Goal: Complete application form: Complete application form

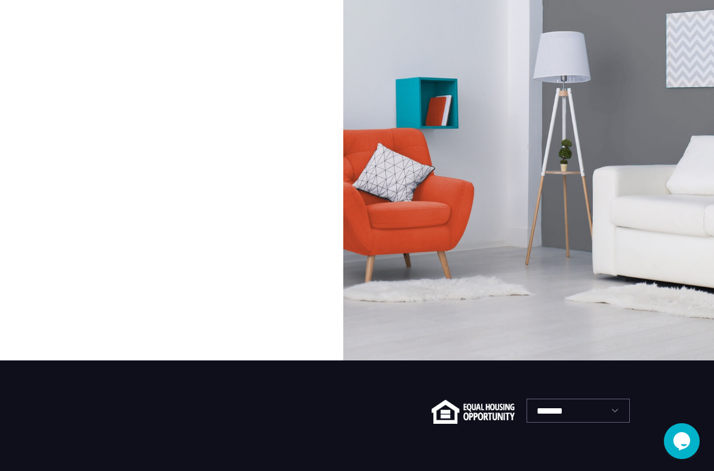
scroll to position [57, 0]
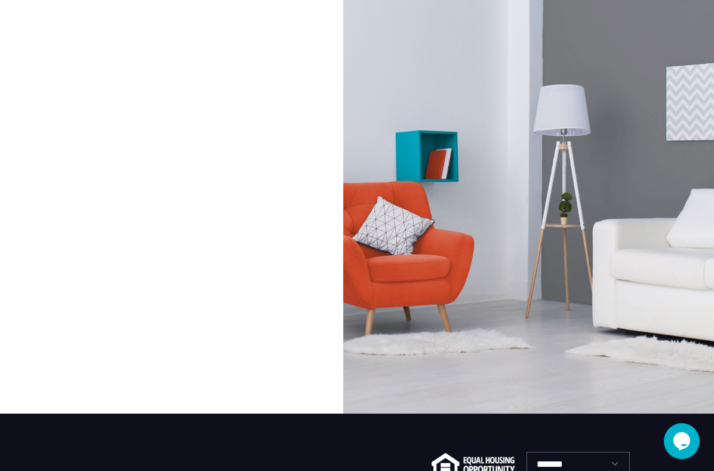
click at [274, 175] on div at bounding box center [171, 201] width 342 height 423
click at [376, 195] on div at bounding box center [528, 201] width 371 height 423
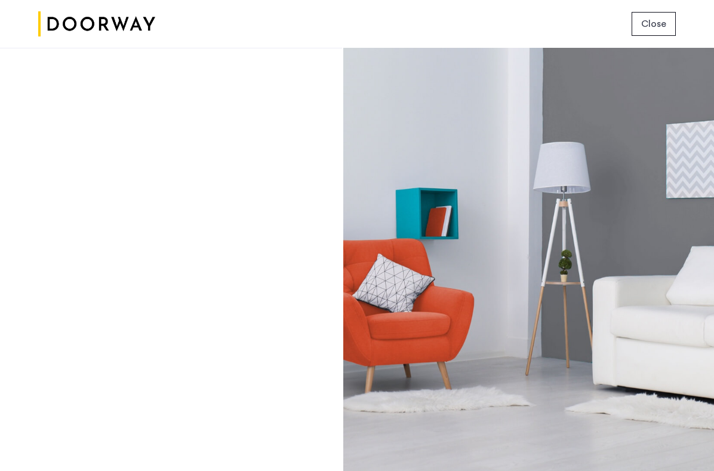
click at [651, 29] on span "Close" at bounding box center [654, 24] width 25 height 14
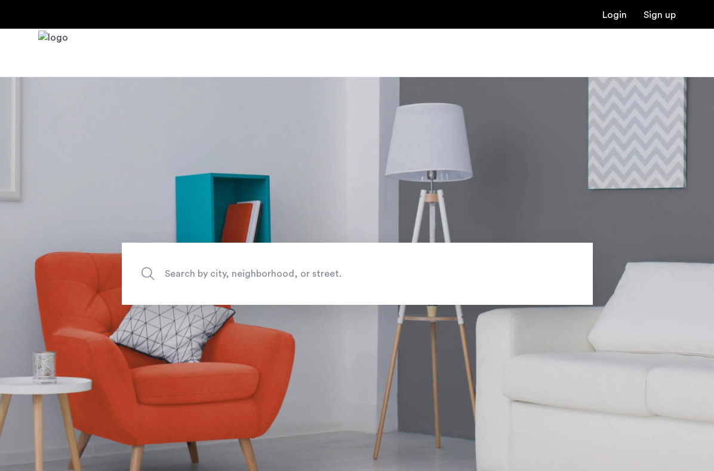
click at [611, 20] on link "Login" at bounding box center [615, 15] width 24 height 10
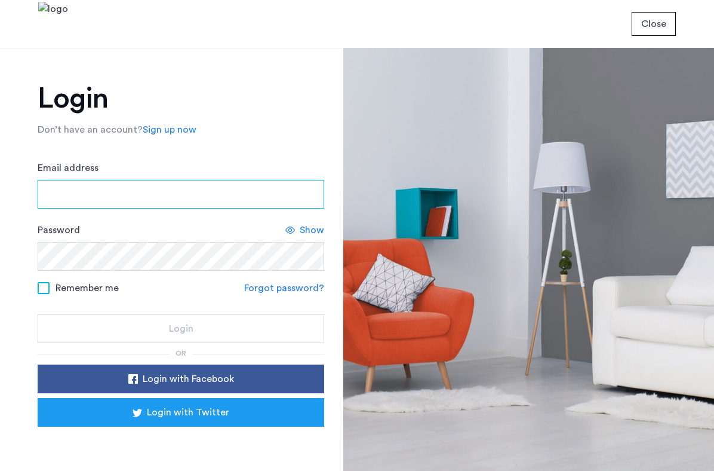
click at [154, 200] on input "Email address" at bounding box center [181, 194] width 287 height 29
click at [137, 183] on input "Email address" at bounding box center [181, 194] width 287 height 29
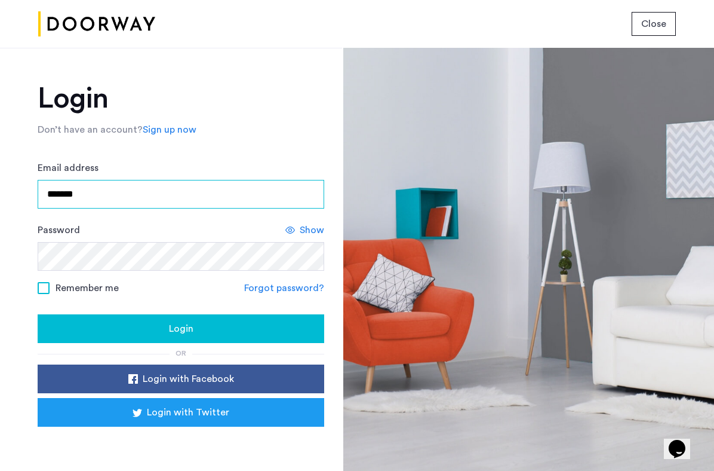
type input "**********"
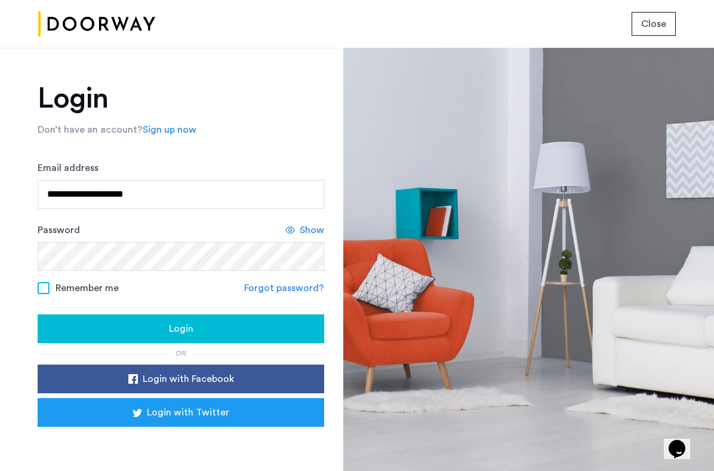
click at [121, 332] on div "Login" at bounding box center [181, 328] width 268 height 14
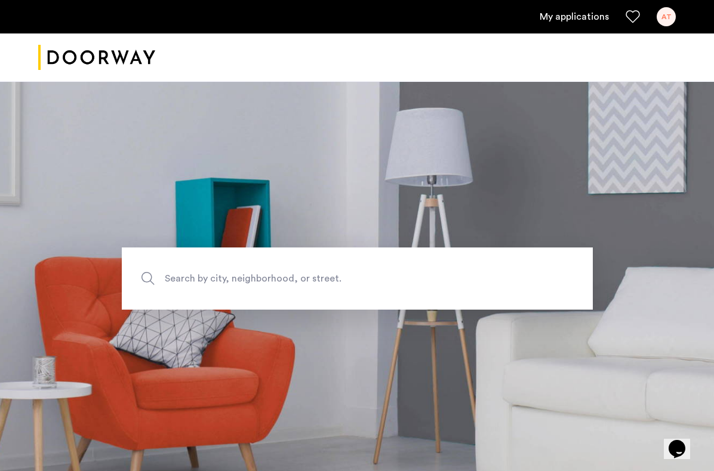
click at [574, 18] on link "My applications" at bounding box center [574, 17] width 69 height 14
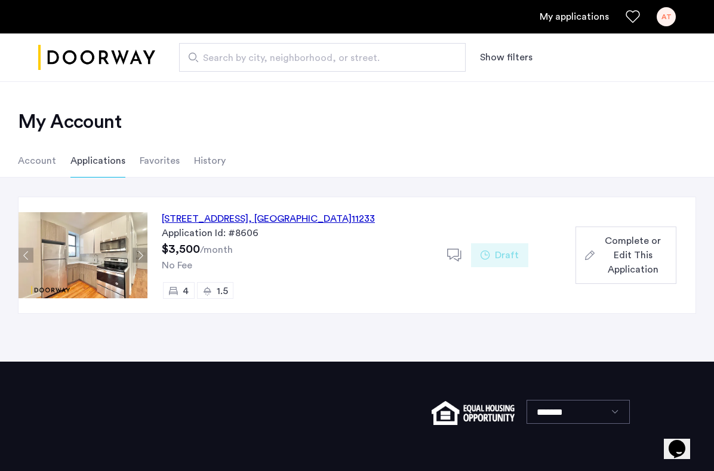
click at [613, 260] on span "Complete or Edit This Application" at bounding box center [633, 255] width 67 height 43
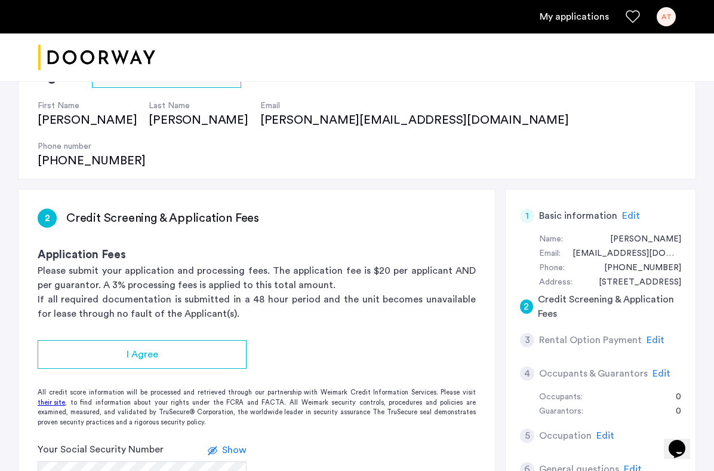
scroll to position [113, 0]
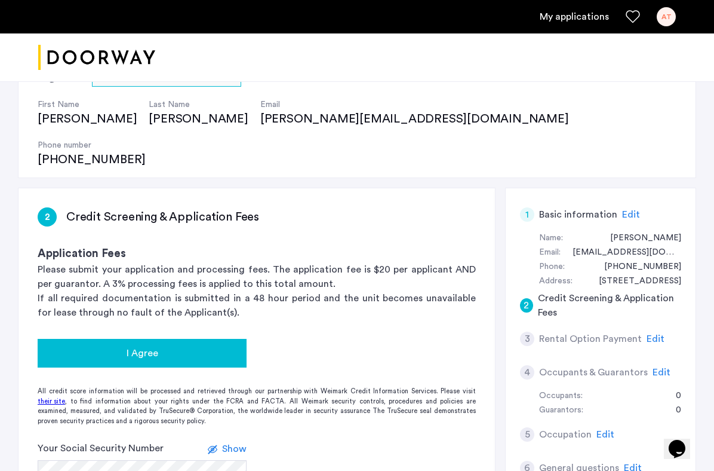
click at [161, 346] on div "I Agree" at bounding box center [142, 353] width 190 height 14
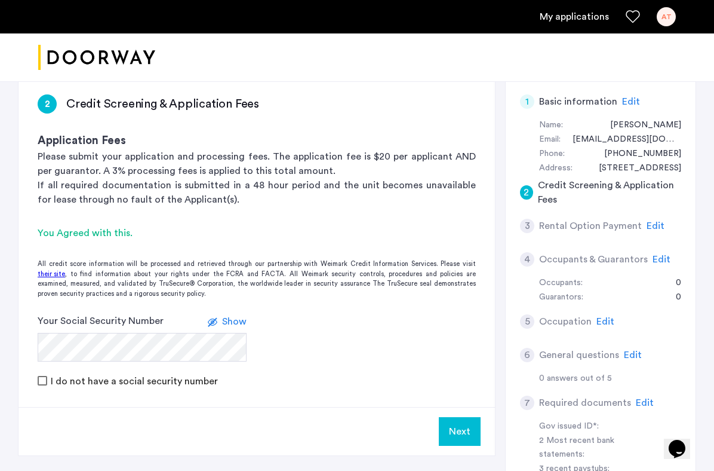
scroll to position [234, 0]
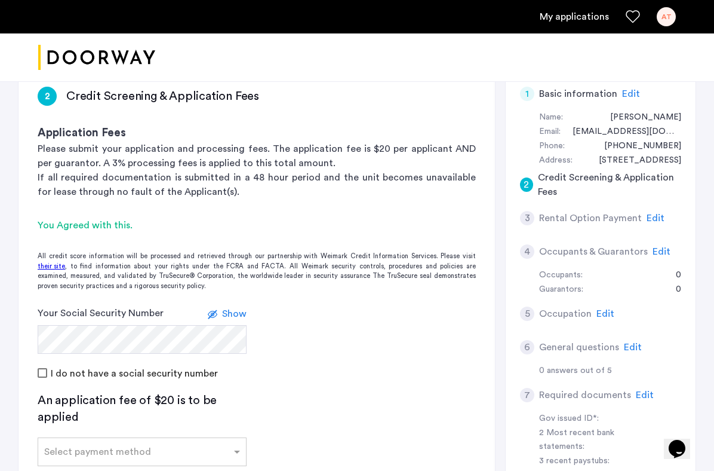
click at [309, 315] on form "Your Social Security Number Show I do not have a social security number" at bounding box center [257, 343] width 477 height 74
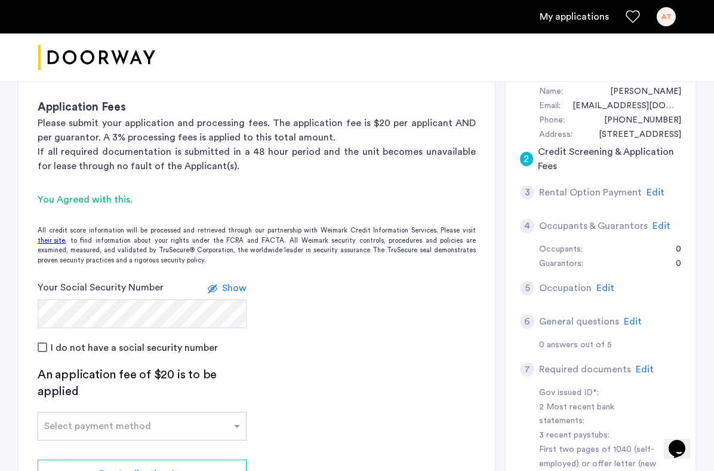
scroll to position [292, 0]
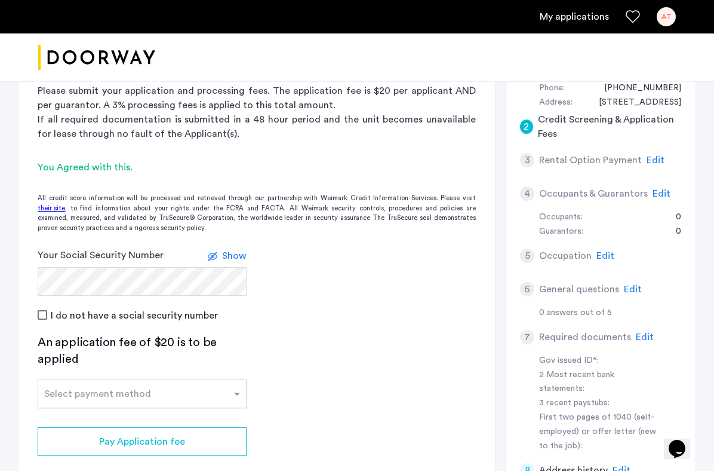
click at [204, 387] on input "text" at bounding box center [130, 391] width 172 height 8
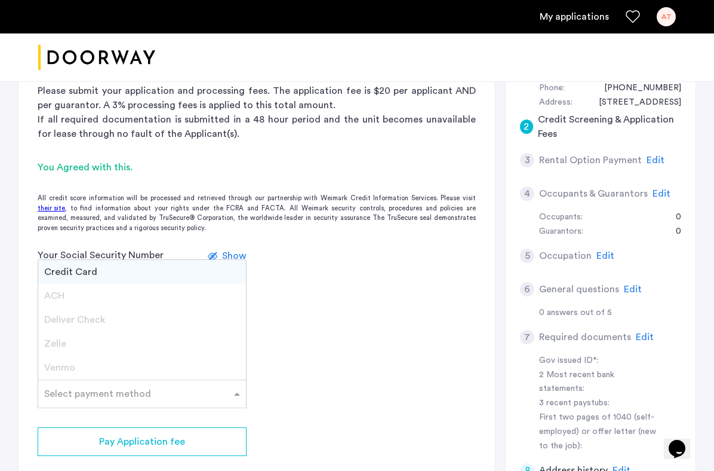
click at [64, 339] on span "Zelle" at bounding box center [55, 344] width 22 height 10
click at [56, 339] on span "Zelle" at bounding box center [55, 344] width 22 height 10
click at [81, 267] on span "Credit Card" at bounding box center [70, 272] width 53 height 10
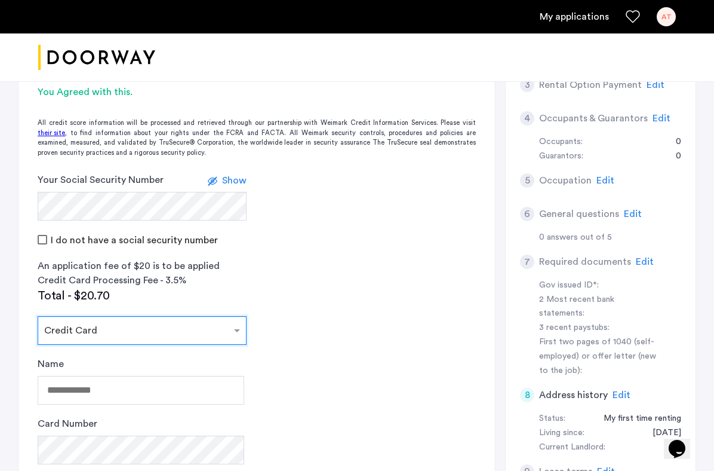
scroll to position [368, 0]
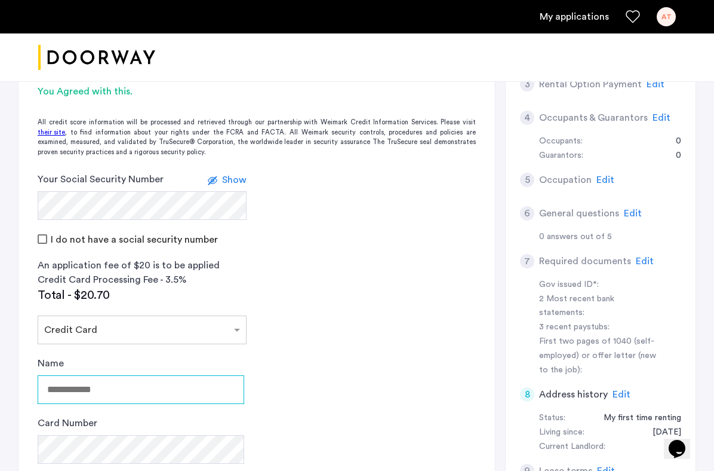
click at [112, 375] on input "Name" at bounding box center [141, 389] width 207 height 29
type input "**********"
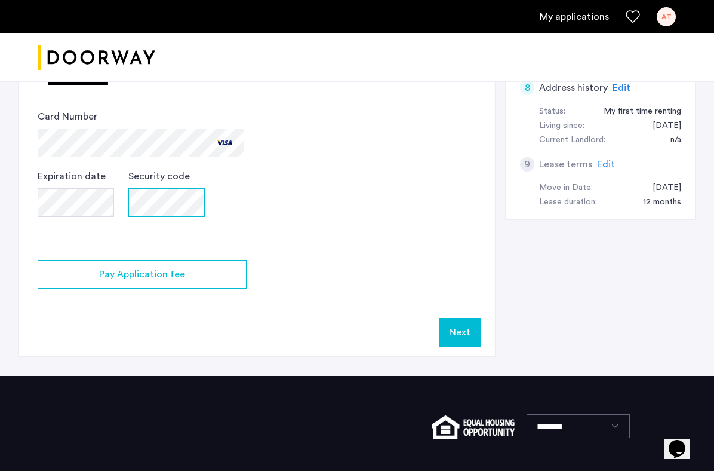
scroll to position [713, 0]
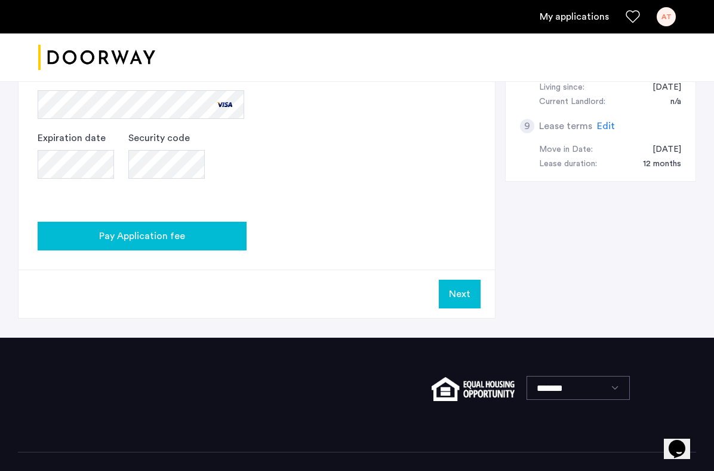
click at [186, 229] on div "Pay Application fee" at bounding box center [142, 236] width 190 height 14
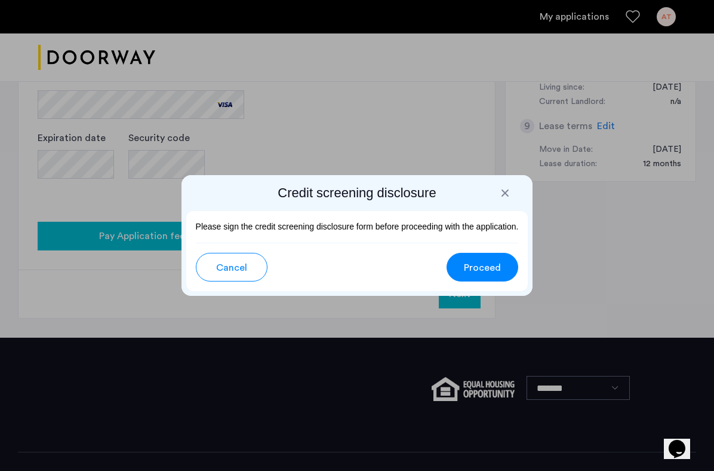
scroll to position [0, 0]
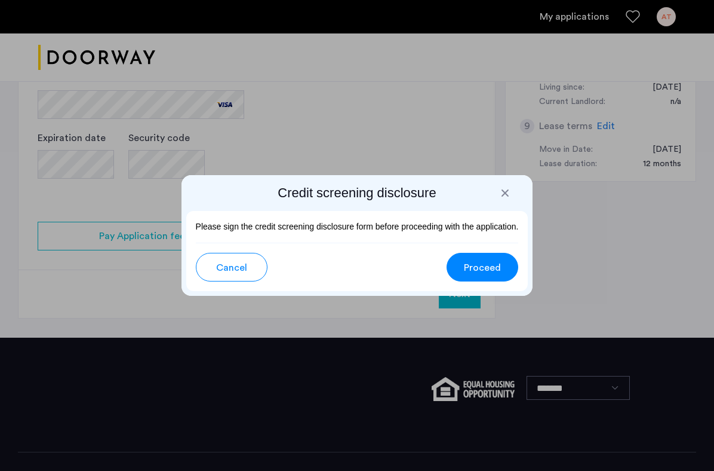
click at [493, 267] on span "Proceed" at bounding box center [482, 267] width 37 height 14
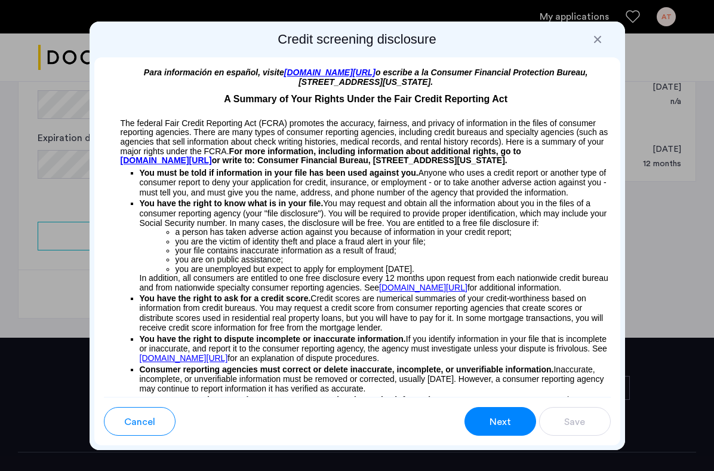
click at [502, 426] on span "Next" at bounding box center [501, 422] width 22 height 14
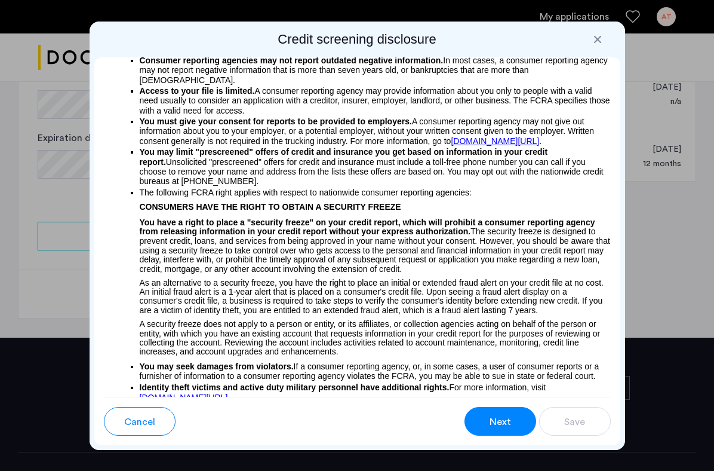
click at [502, 426] on span "Next" at bounding box center [501, 422] width 22 height 14
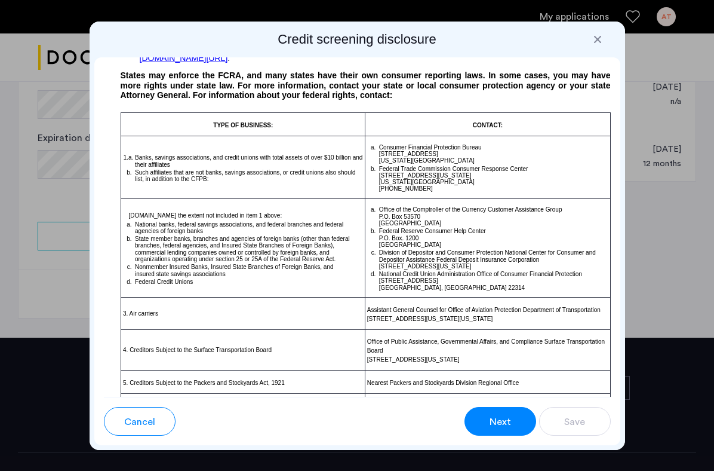
click at [502, 426] on span "Next" at bounding box center [501, 422] width 22 height 14
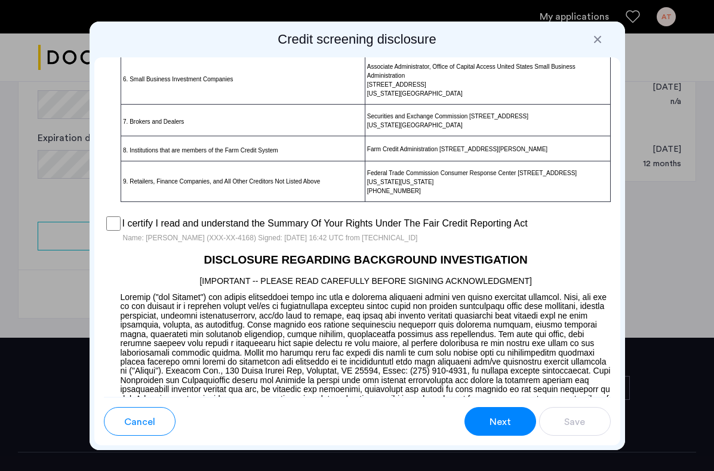
click at [495, 427] on span "Next" at bounding box center [501, 422] width 22 height 14
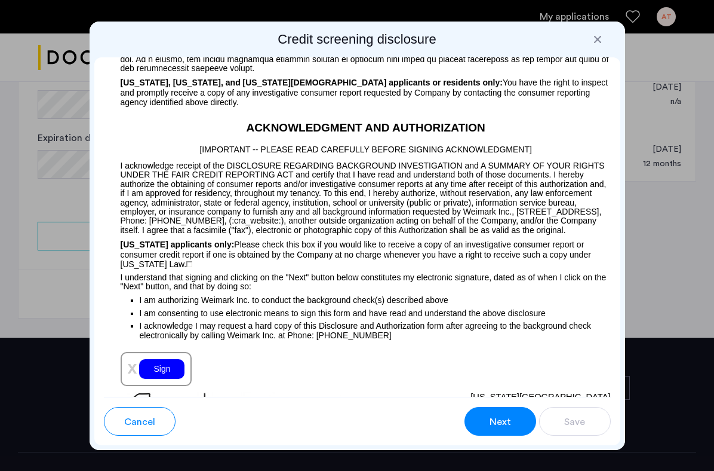
click at [168, 368] on div "Sign" at bounding box center [161, 369] width 45 height 20
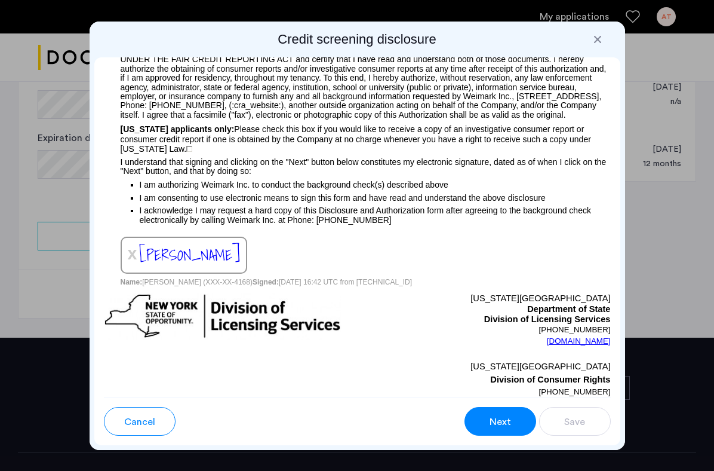
scroll to position [1498, 0]
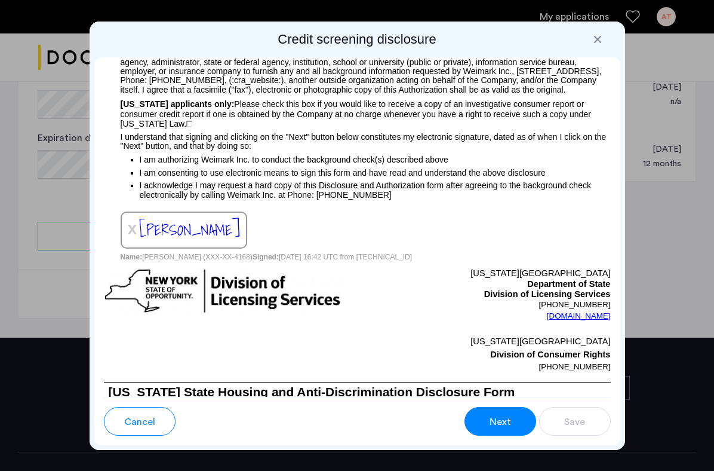
click at [491, 415] on span "Next" at bounding box center [501, 422] width 22 height 14
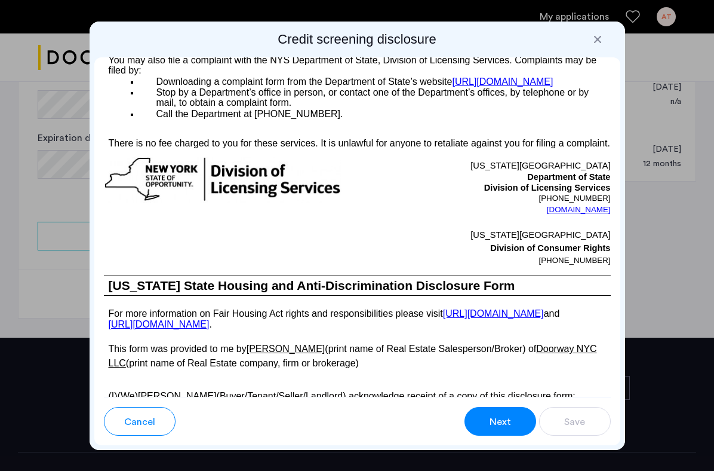
scroll to position [2360, 0]
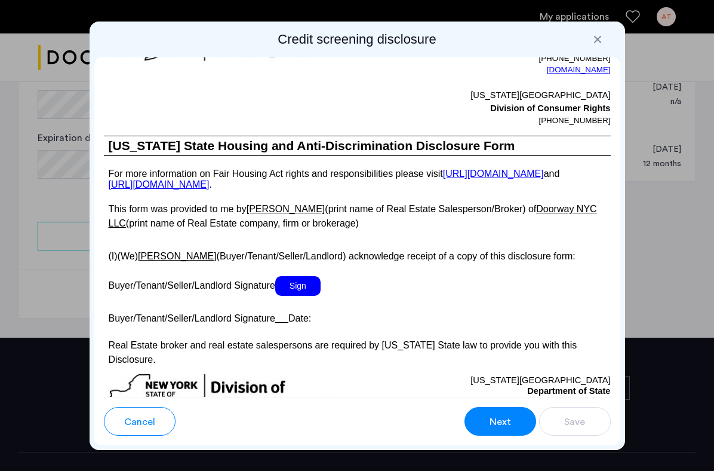
click at [308, 292] on span "Sign" at bounding box center [297, 286] width 45 height 20
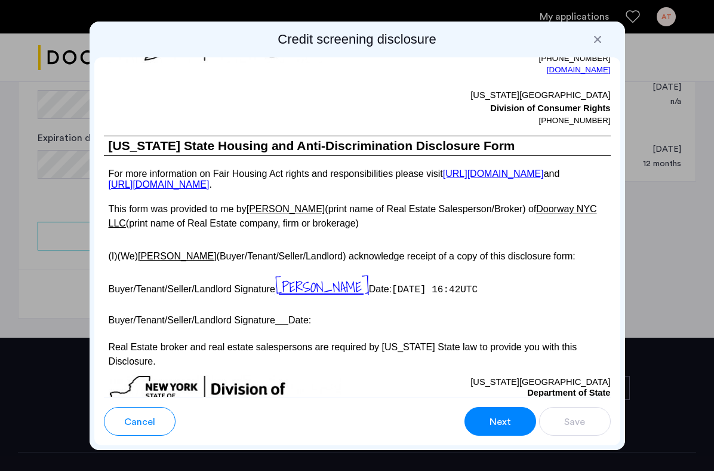
click at [287, 325] on u at bounding box center [281, 320] width 13 height 10
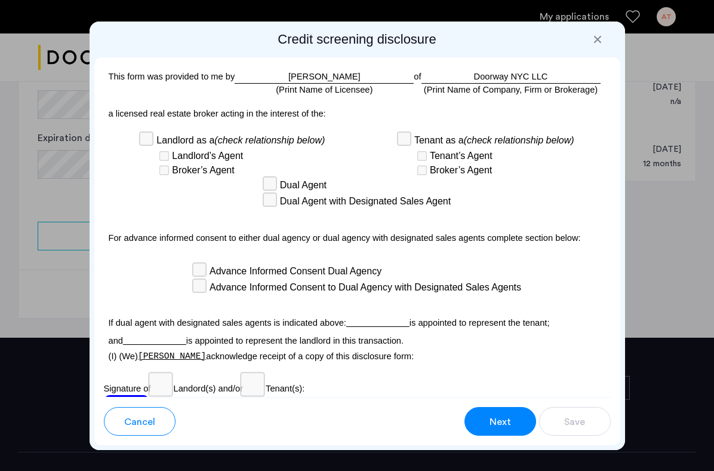
scroll to position [3907, 0]
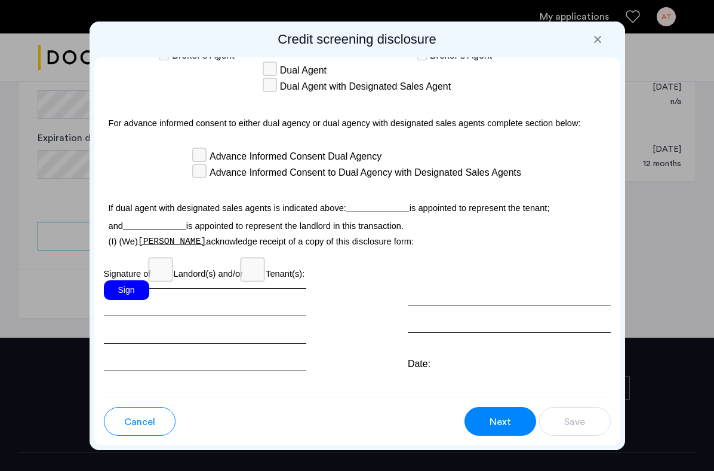
click at [129, 280] on div "Sign" at bounding box center [126, 290] width 45 height 20
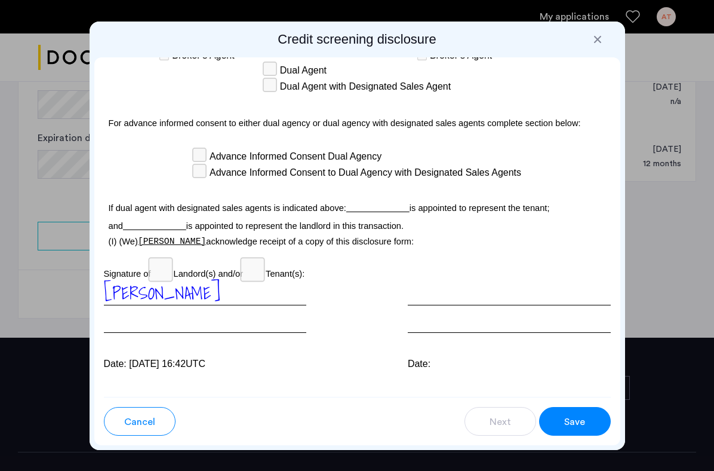
click at [152, 422] on span "Cancel" at bounding box center [139, 422] width 31 height 14
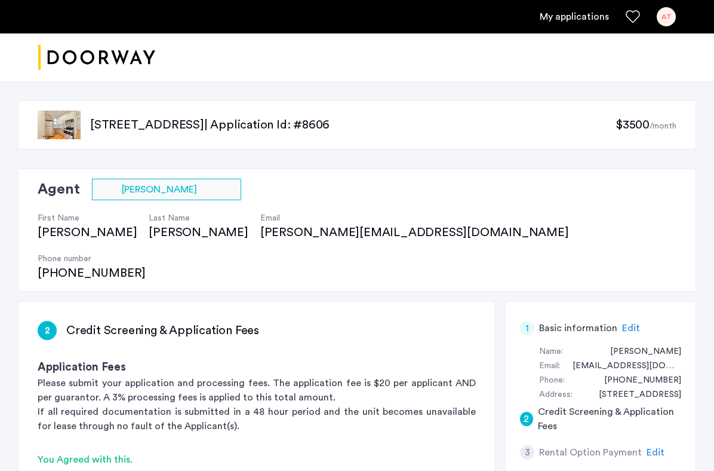
scroll to position [713, 0]
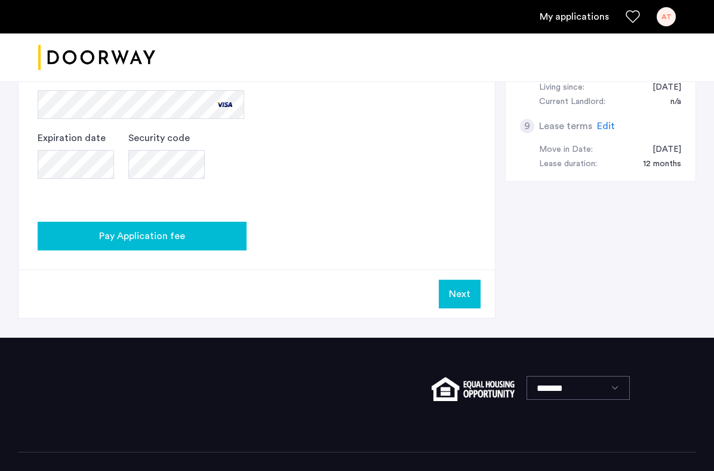
click at [109, 229] on span "Pay Application fee" at bounding box center [142, 236] width 86 height 14
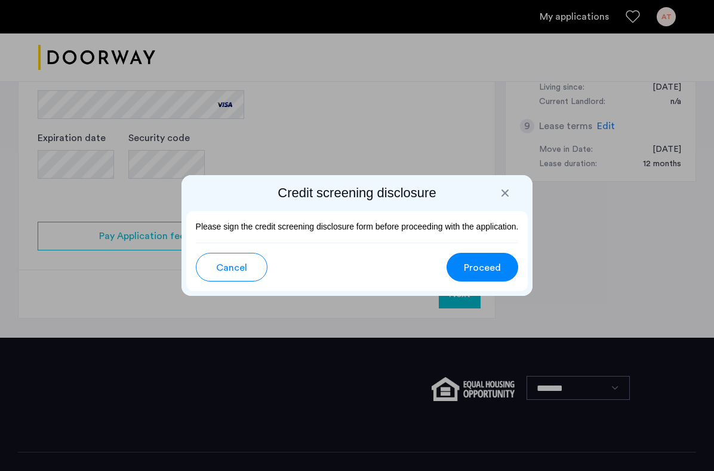
click at [459, 262] on button "Proceed" at bounding box center [483, 267] width 72 height 29
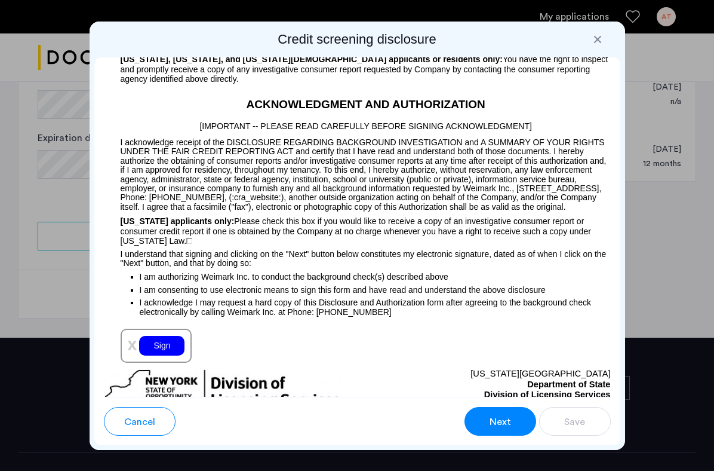
scroll to position [1475, 0]
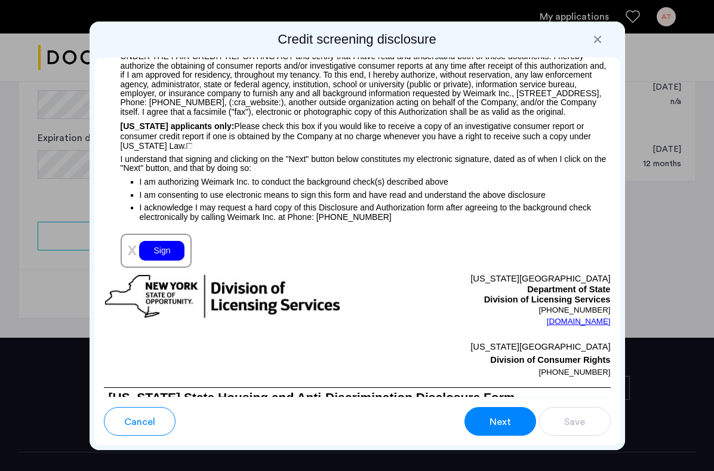
click at [162, 251] on div "Sign" at bounding box center [161, 251] width 45 height 20
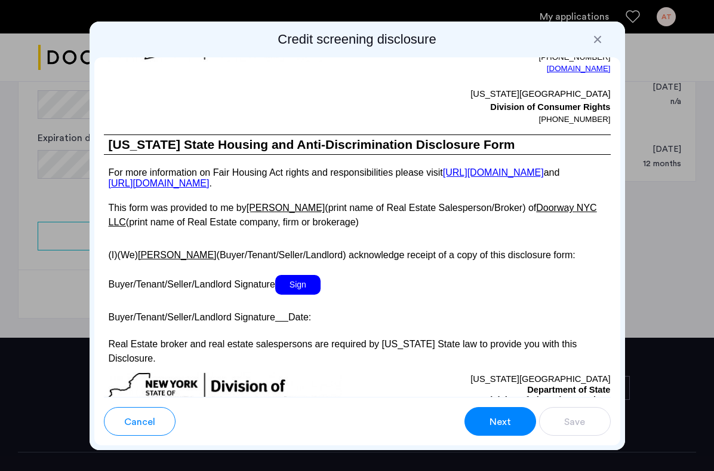
scroll to position [2397, 0]
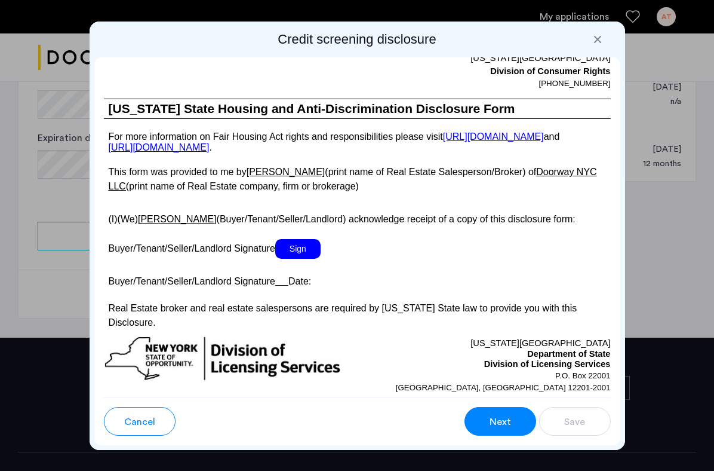
click at [294, 253] on span "Sign" at bounding box center [297, 249] width 45 height 20
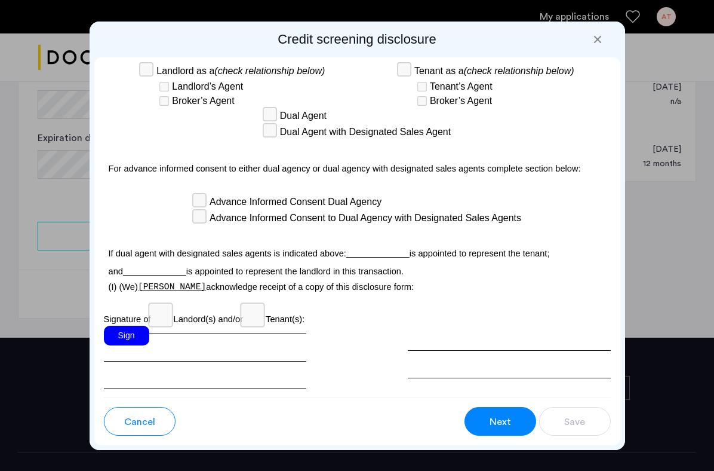
scroll to position [3864, 0]
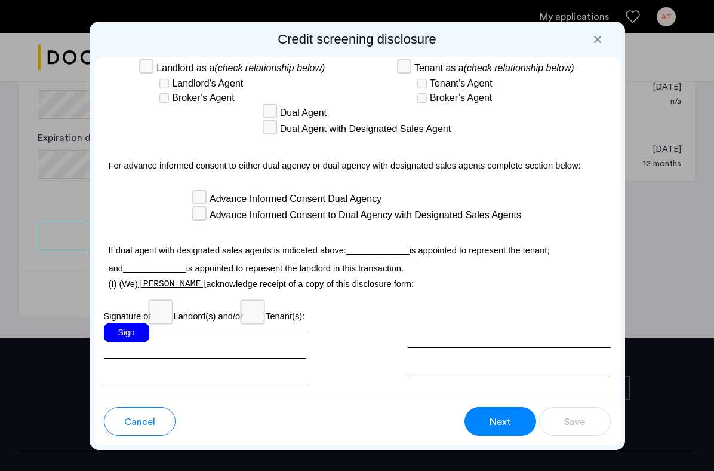
click at [131, 323] on div "Sign" at bounding box center [126, 333] width 45 height 20
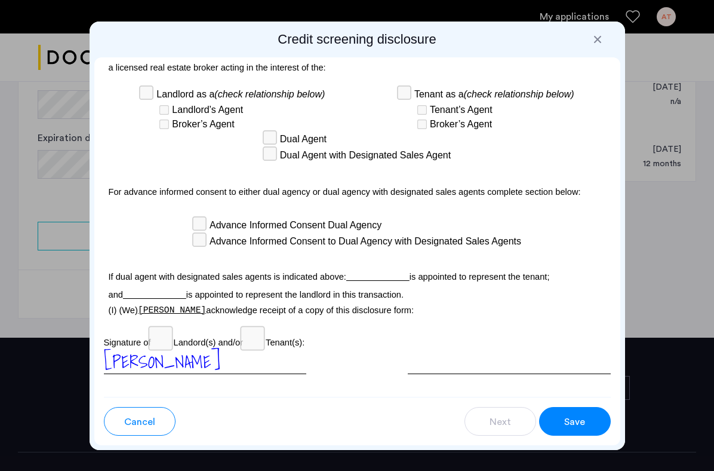
scroll to position [3907, 0]
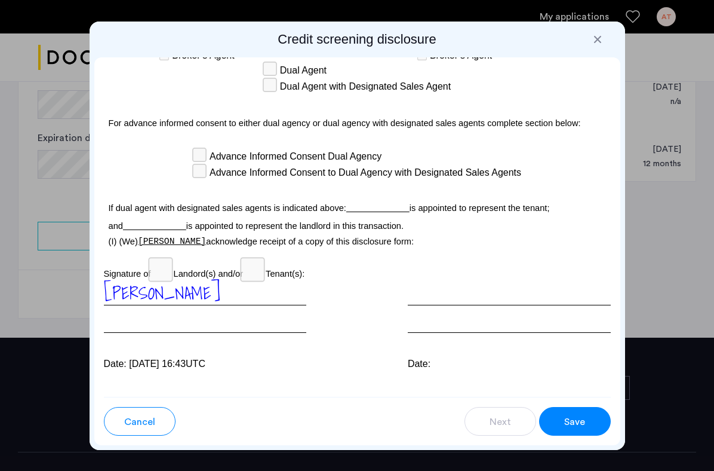
click at [591, 421] on button "Save" at bounding box center [575, 421] width 72 height 29
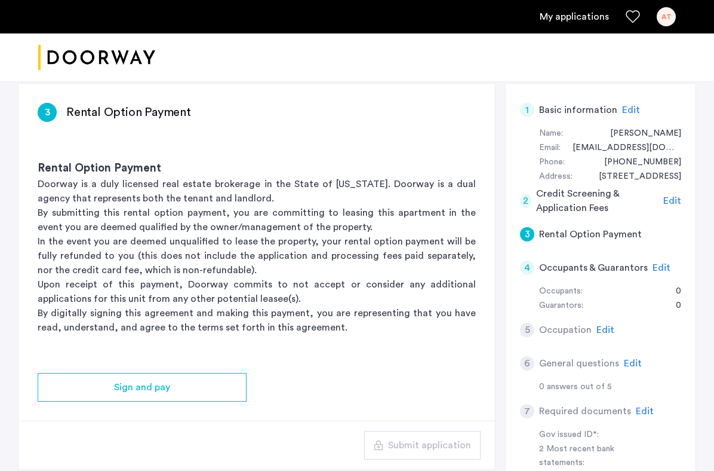
scroll to position [228, 0]
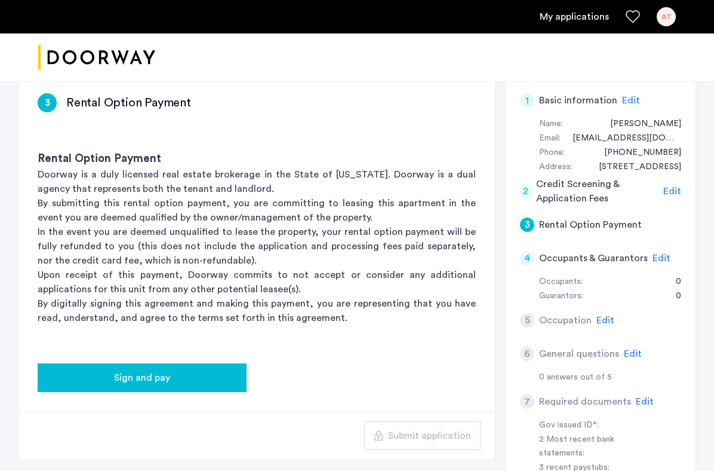
click at [183, 370] on div "Sign and pay" at bounding box center [142, 377] width 190 height 14
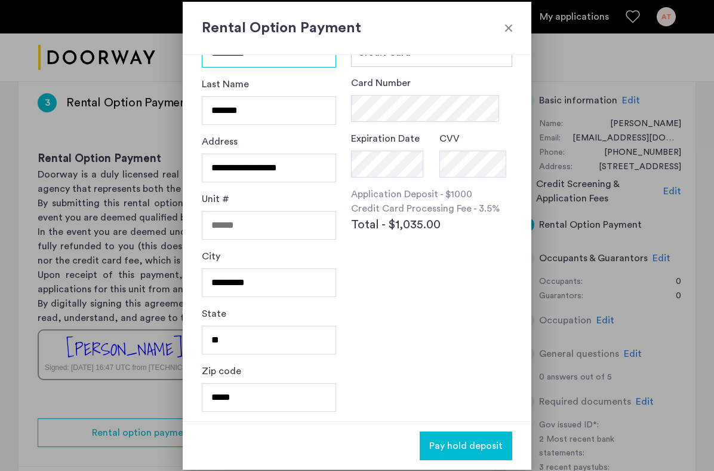
scroll to position [0, 0]
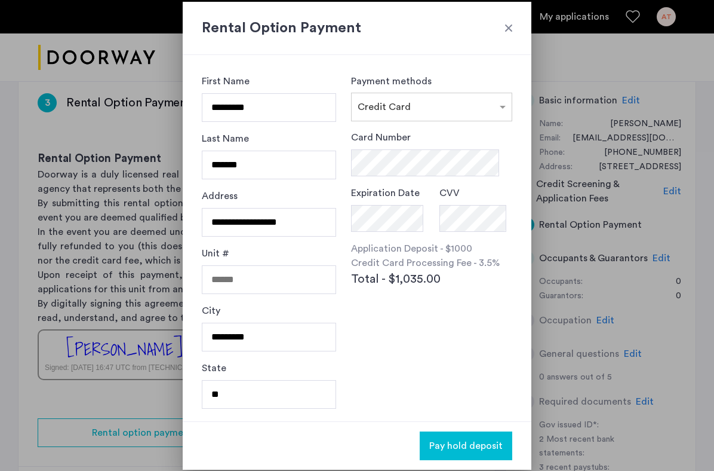
click at [510, 24] on div at bounding box center [509, 28] width 12 height 12
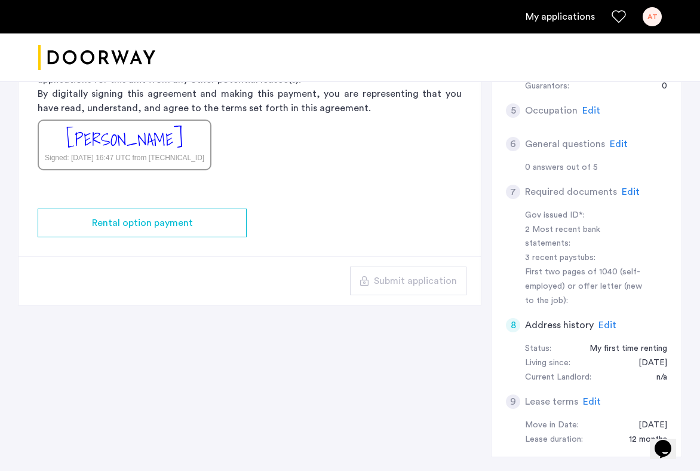
scroll to position [435, 0]
